Goal: Task Accomplishment & Management: Complete application form

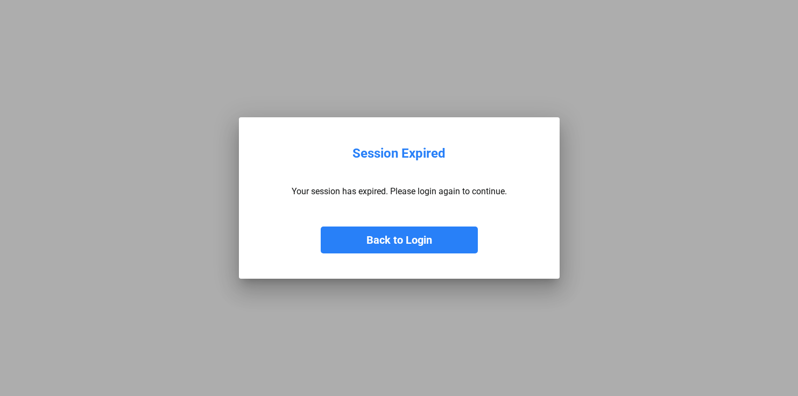
drag, startPoint x: 383, startPoint y: 240, endPoint x: 386, endPoint y: 235, distance: 5.5
click at [384, 240] on button "Back to Login" at bounding box center [399, 240] width 157 height 27
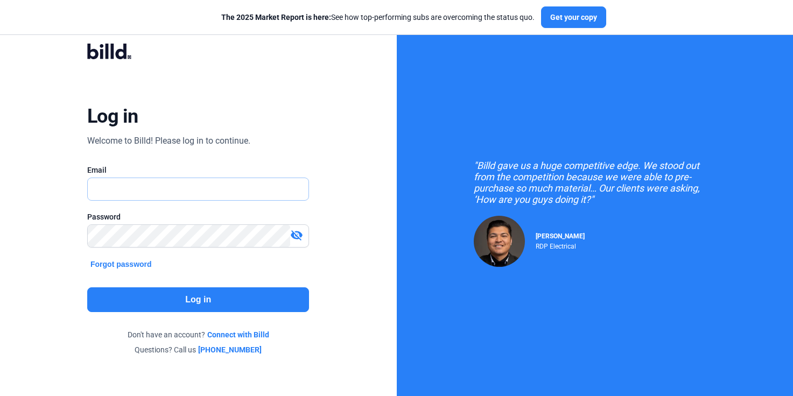
type input "[PERSON_NAME][EMAIL_ADDRESS][DOMAIN_NAME]"
click at [181, 297] on button "Log in" at bounding box center [198, 299] width 222 height 25
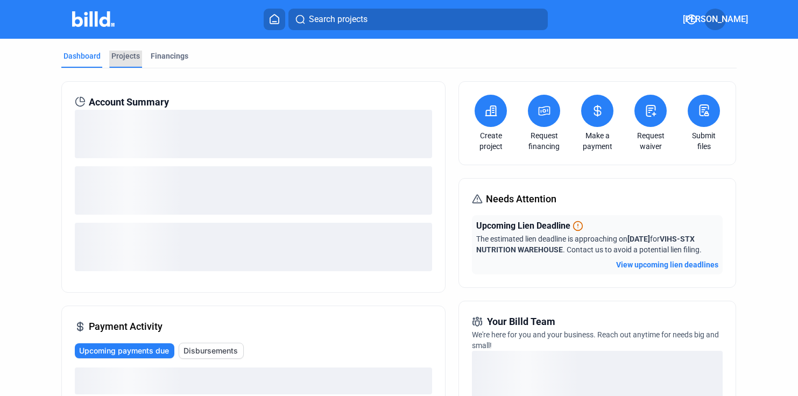
click at [126, 55] on div "Projects" at bounding box center [125, 56] width 29 height 11
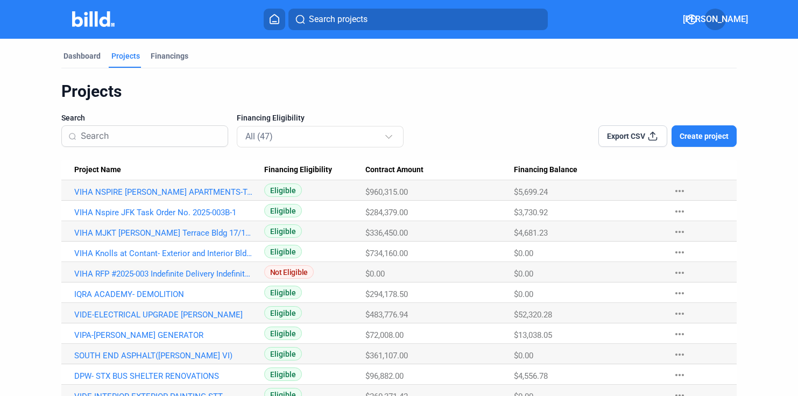
click at [701, 137] on span "Create project" at bounding box center [704, 136] width 49 height 11
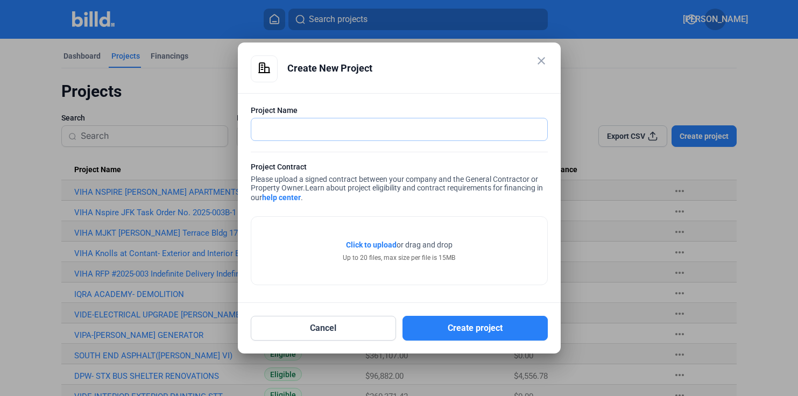
click at [260, 128] on input "text" at bounding box center [393, 129] width 284 height 22
type input "v"
type input "VIHA-"
drag, startPoint x: 480, startPoint y: 44, endPoint x: 644, endPoint y: 71, distance: 165.8
click at [660, 71] on div "close Create New Project Project Name VIHA- Project Contract Please upload a si…" at bounding box center [399, 198] width 798 height 396
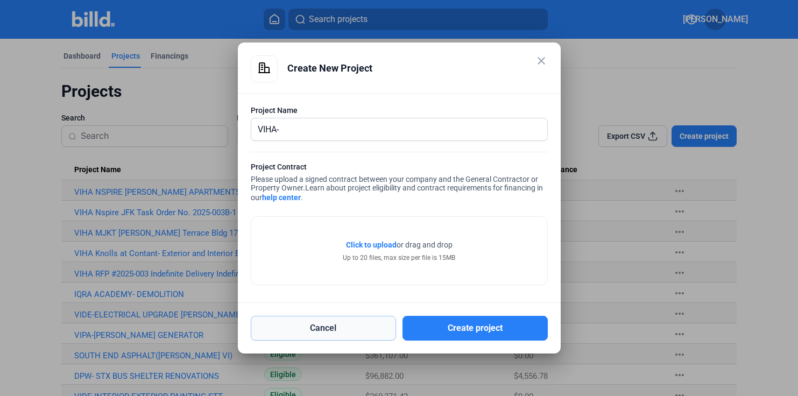
click at [337, 326] on button "Cancel" at bounding box center [323, 328] width 145 height 25
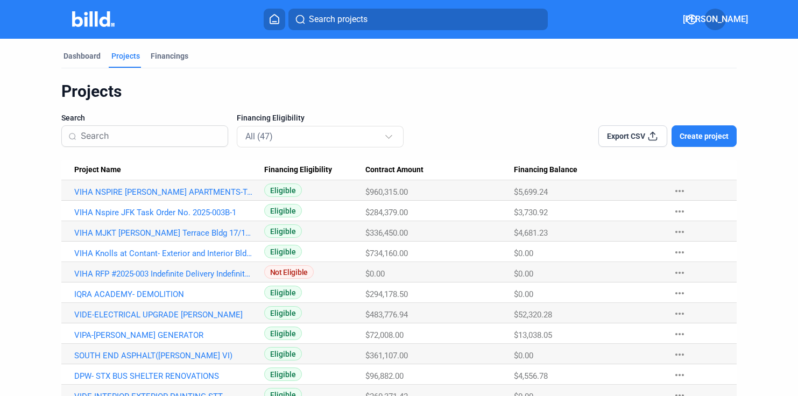
click at [694, 139] on span "Create project" at bounding box center [704, 136] width 49 height 11
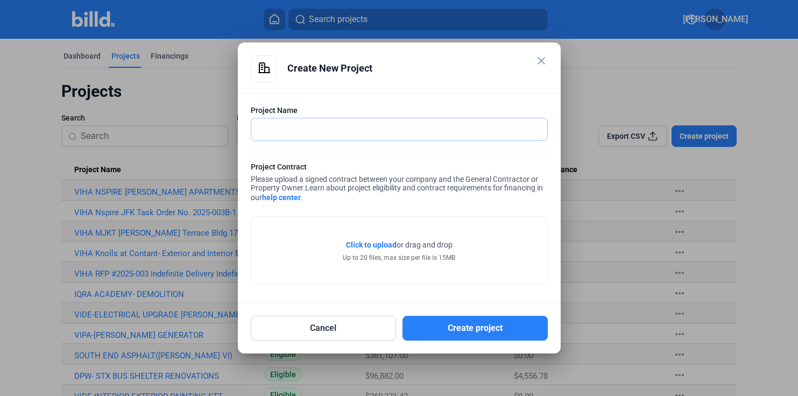
click at [311, 133] on input "text" at bounding box center [393, 129] width 284 height 22
click at [280, 129] on input "VIHA-[PERSON_NAME]" at bounding box center [399, 129] width 296 height 22
click at [380, 126] on input "VIHA-NSPIRE [PERSON_NAME]" at bounding box center [399, 129] width 296 height 22
paste input "Task Order No. 2025-003B-3"
type input "VIHA-NSPIRE [PERSON_NAME] Task Order No. 2025-003B-3"
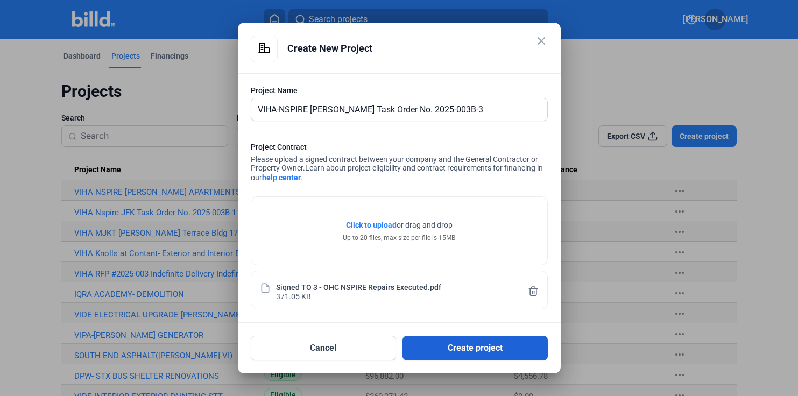
click at [477, 345] on button "Create project" at bounding box center [475, 348] width 145 height 25
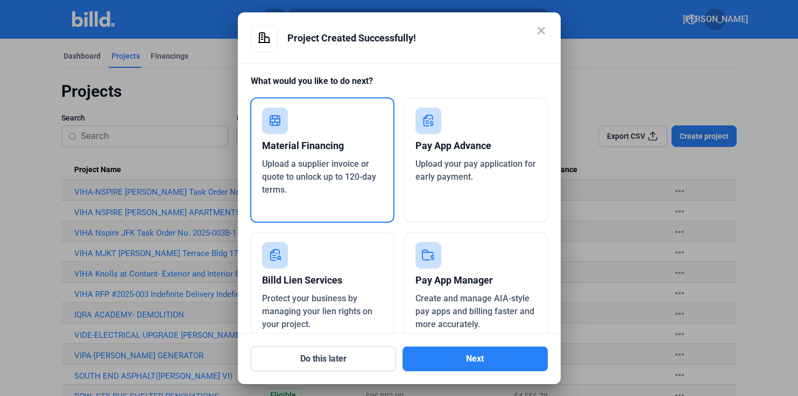
click at [538, 28] on mat-icon "close" at bounding box center [541, 30] width 13 height 13
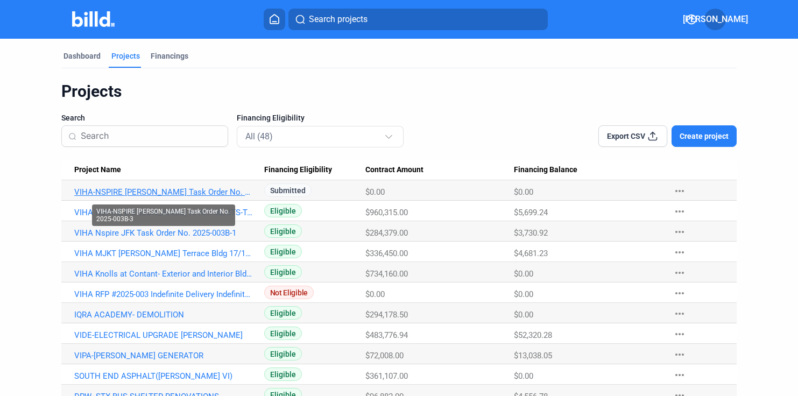
click at [136, 189] on link "VIHA-NSPIRE [PERSON_NAME] Task Order No. 2025-003B-3" at bounding box center [163, 192] width 179 height 10
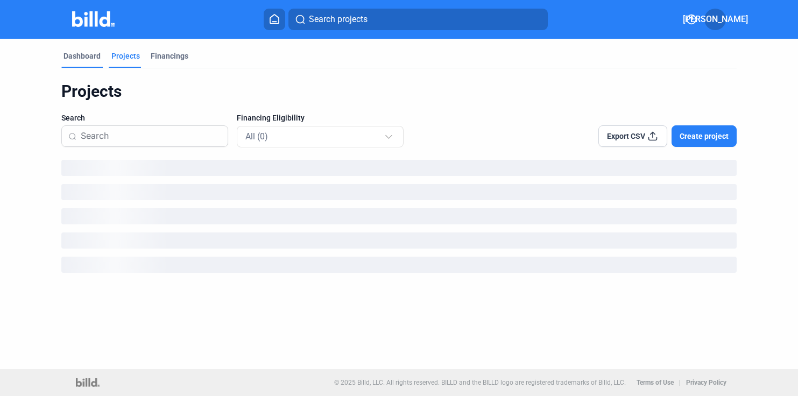
click at [78, 54] on div "Dashboard" at bounding box center [82, 56] width 37 height 11
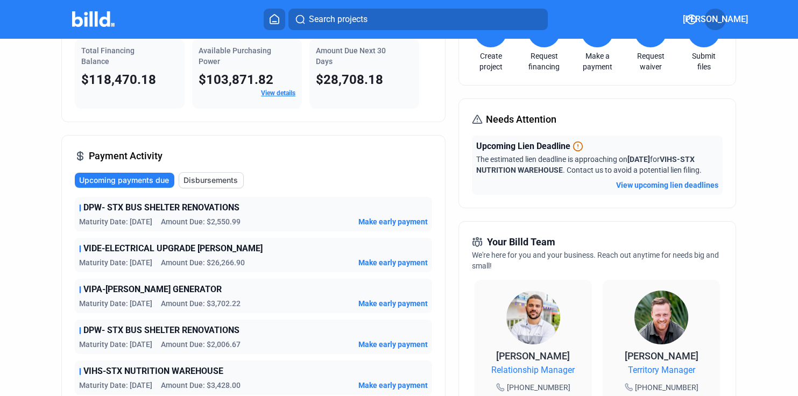
scroll to position [171, 0]
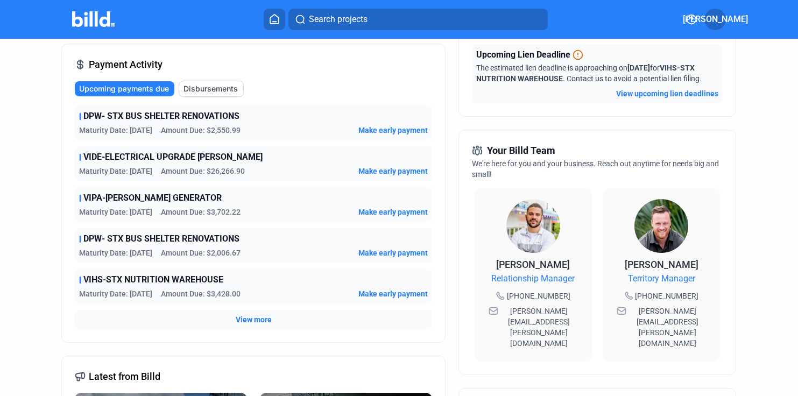
click at [729, 318] on div "Your Billd Team We're here for you and your business. Reach out anytime for nee…" at bounding box center [597, 252] width 278 height 245
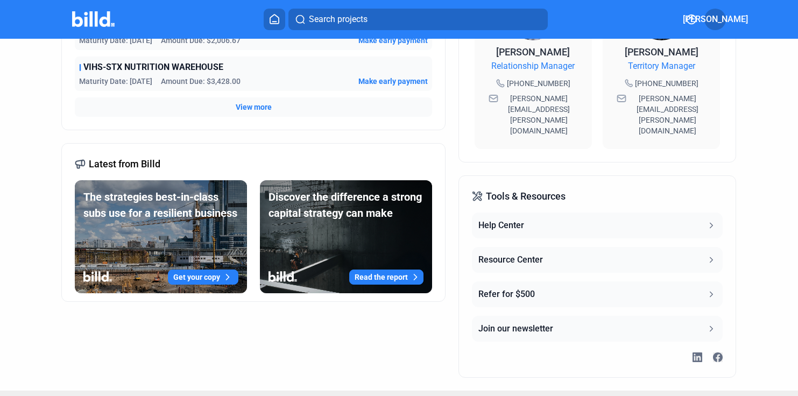
scroll to position [0, 0]
